Goal: Task Accomplishment & Management: Complete application form

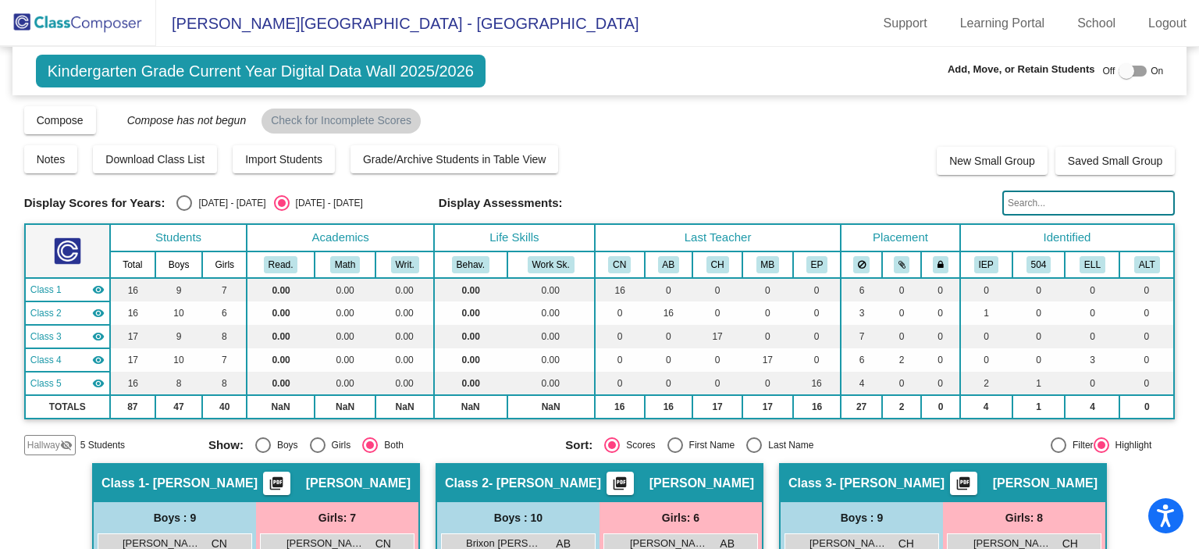
scroll to position [799, 0]
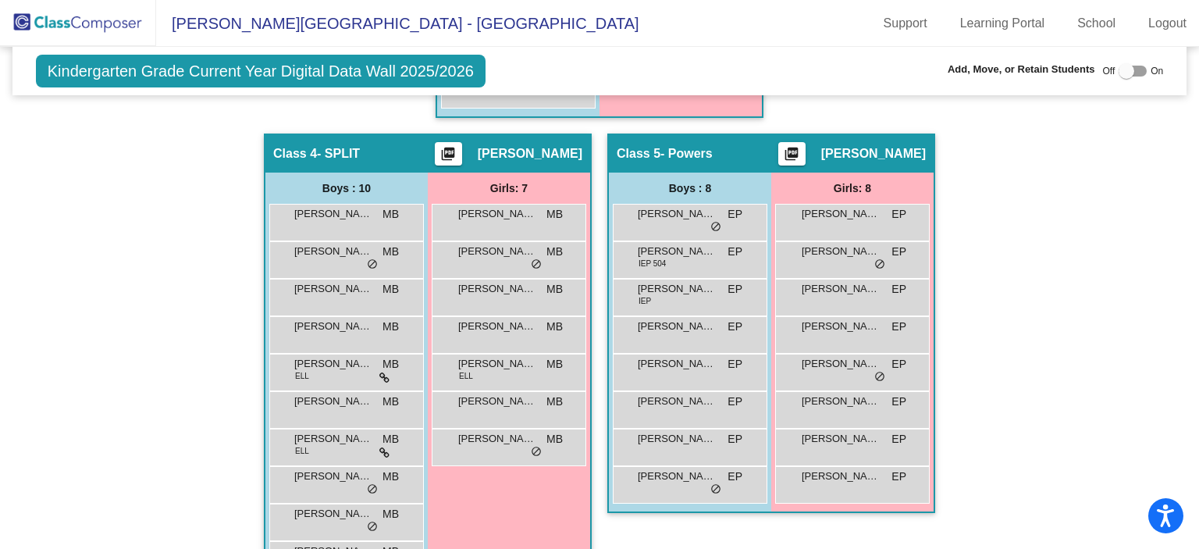
click at [56, 26] on img at bounding box center [78, 23] width 156 height 46
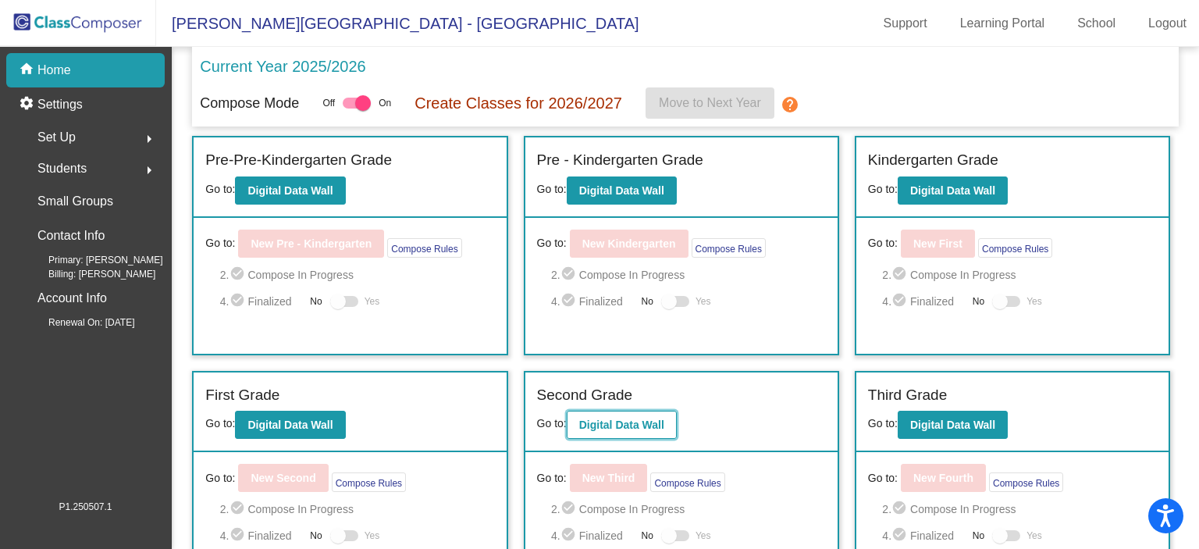
click at [653, 418] on b "Digital Data Wall" at bounding box center [621, 424] width 85 height 12
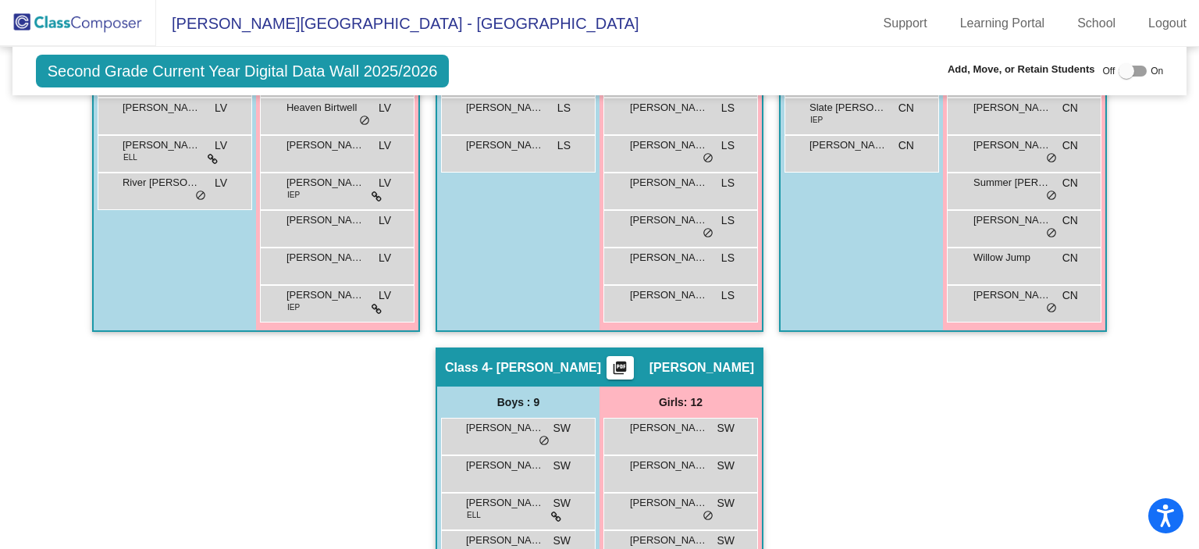
scroll to position [796, 0]
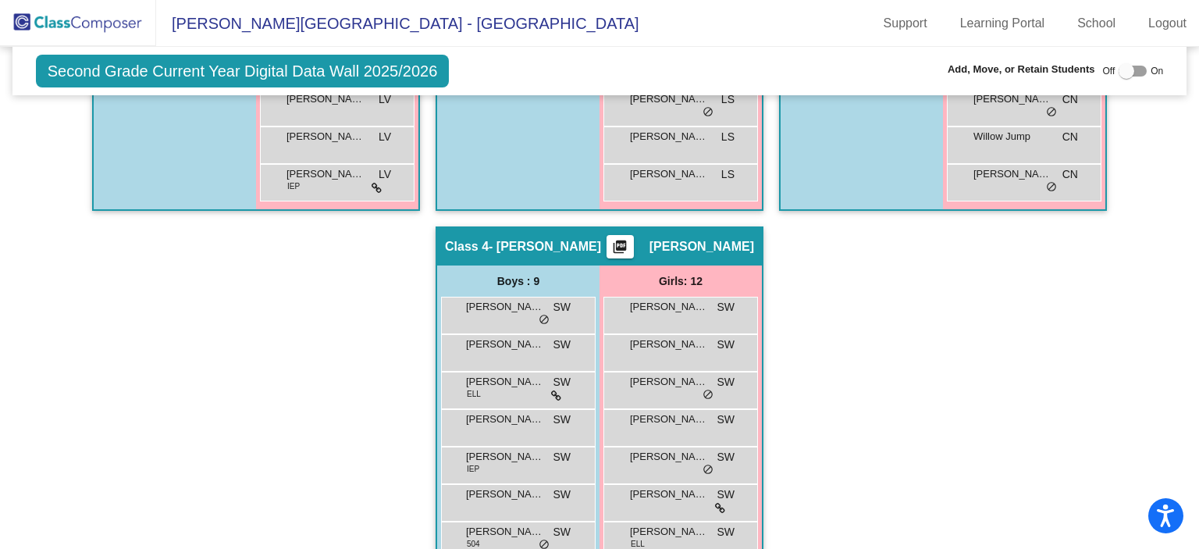
click at [1119, 74] on div at bounding box center [1127, 71] width 16 height 16
checkbox input "true"
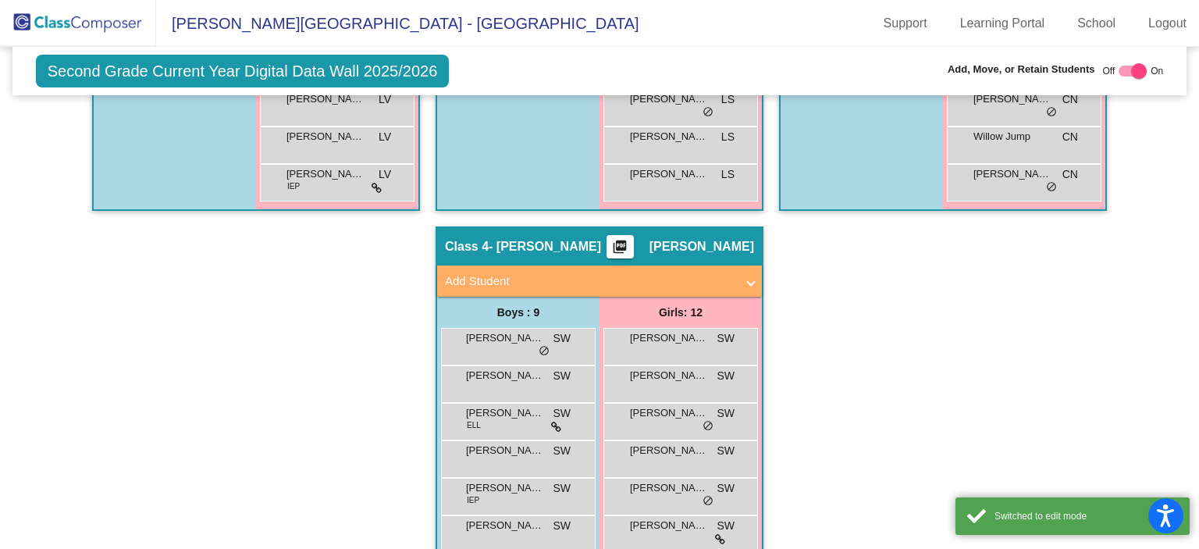
click at [714, 272] on mat-panel-title "Add Student" at bounding box center [590, 281] width 290 height 18
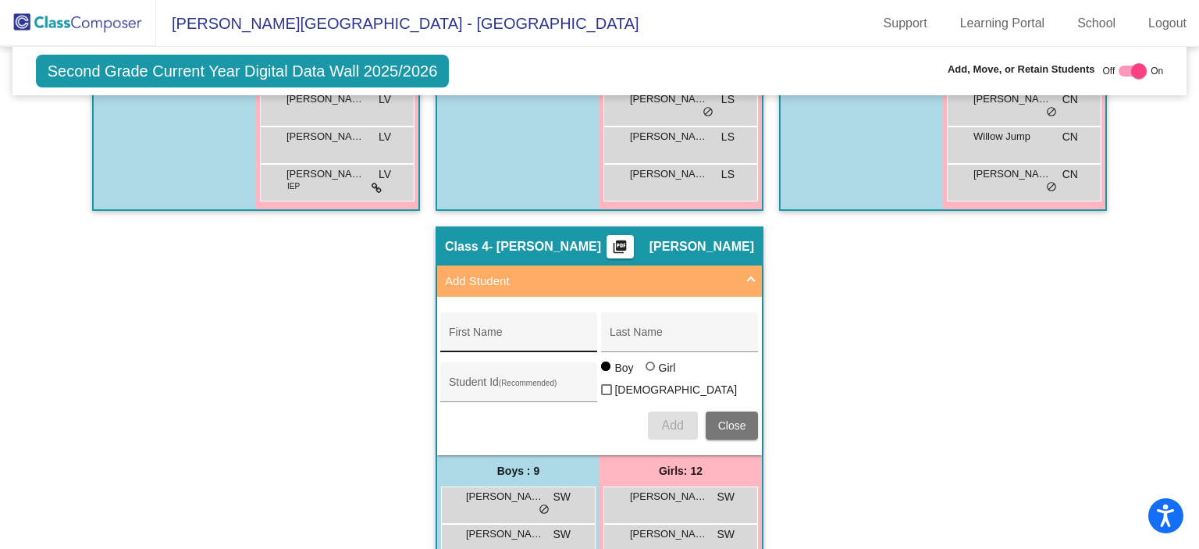
click at [512, 321] on div "First Name" at bounding box center [519, 337] width 141 height 32
type input "[PERSON_NAME]"
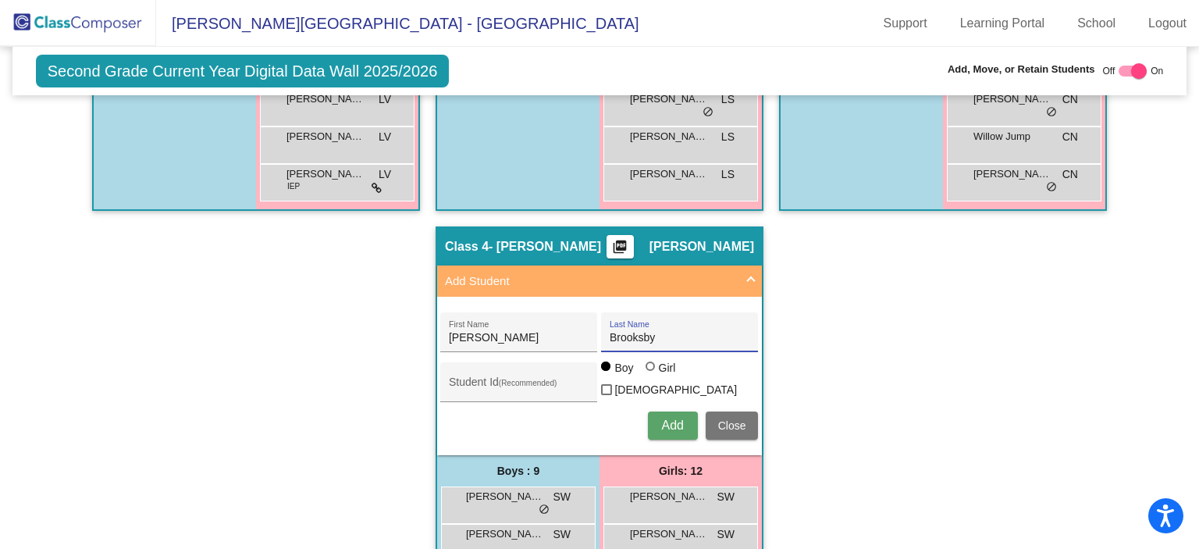
type input "Brooksby"
click at [669, 418] on span "Add" at bounding box center [672, 424] width 22 height 13
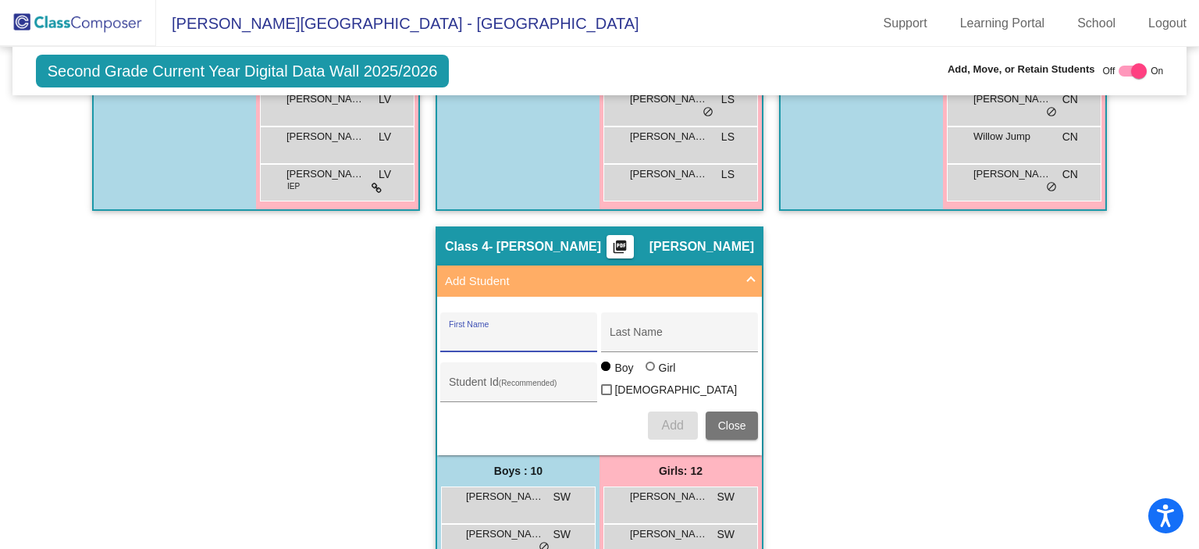
click at [1027, 350] on div "Hallway - Hallway Class picture_as_pdf Add Student First Name Last Name Student…" at bounding box center [600, 287] width 1152 height 1348
click at [758, 272] on mat-expansion-panel-header "Add Student" at bounding box center [599, 280] width 325 height 31
